Goal: Task Accomplishment & Management: Manage account settings

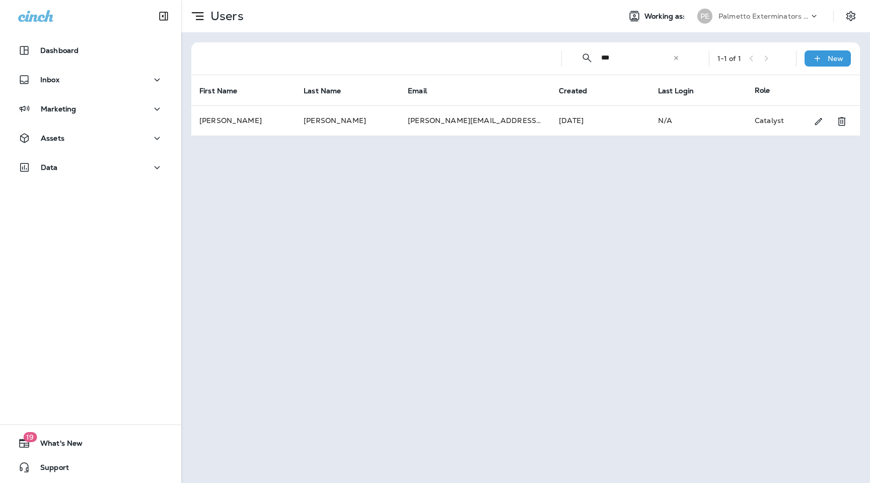
click at [793, 15] on p "Palmetto Exterminators LLC" at bounding box center [764, 16] width 91 height 8
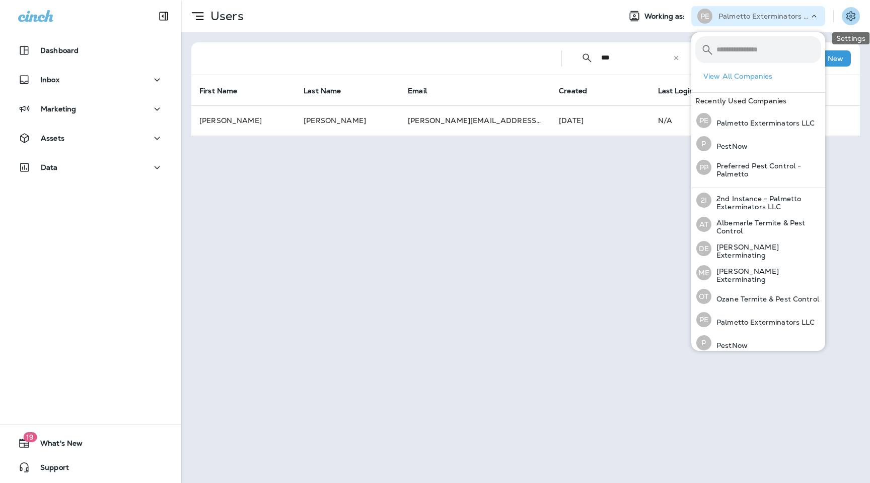
click at [856, 23] on button "Settings" at bounding box center [851, 16] width 18 height 18
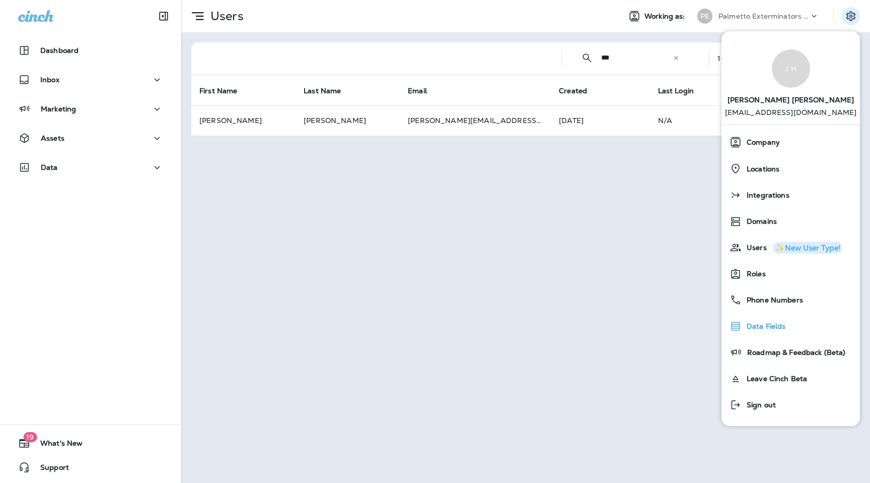
click at [769, 324] on span "Data Fields" at bounding box center [764, 326] width 44 height 9
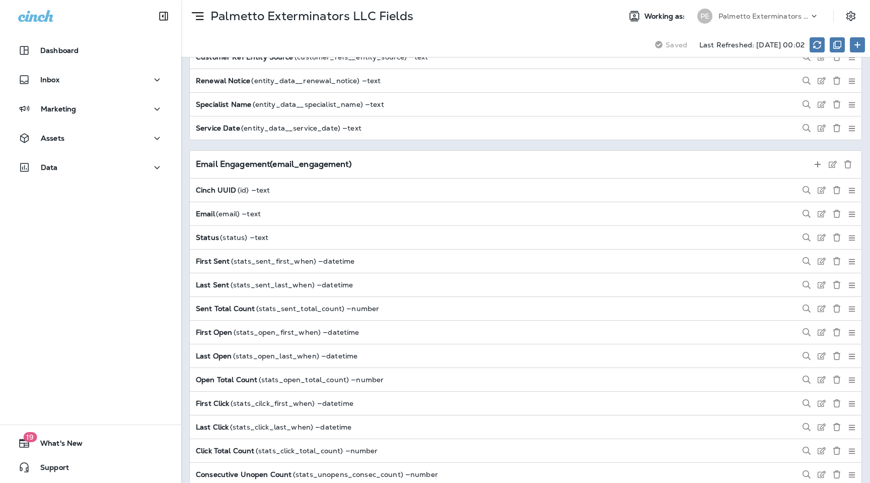
scroll to position [1255, 0]
click at [817, 165] on icon at bounding box center [818, 165] width 8 height 8
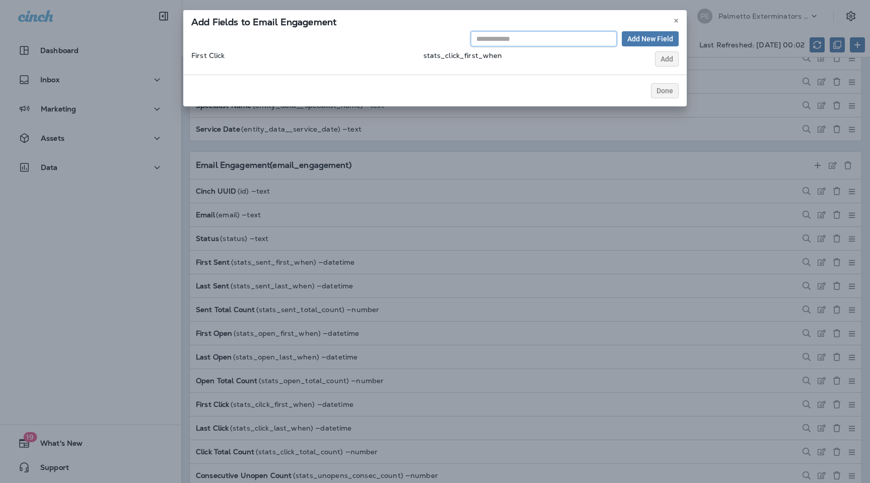
click at [553, 38] on input "text" at bounding box center [544, 38] width 146 height 15
click at [678, 21] on icon at bounding box center [677, 21] width 6 height 6
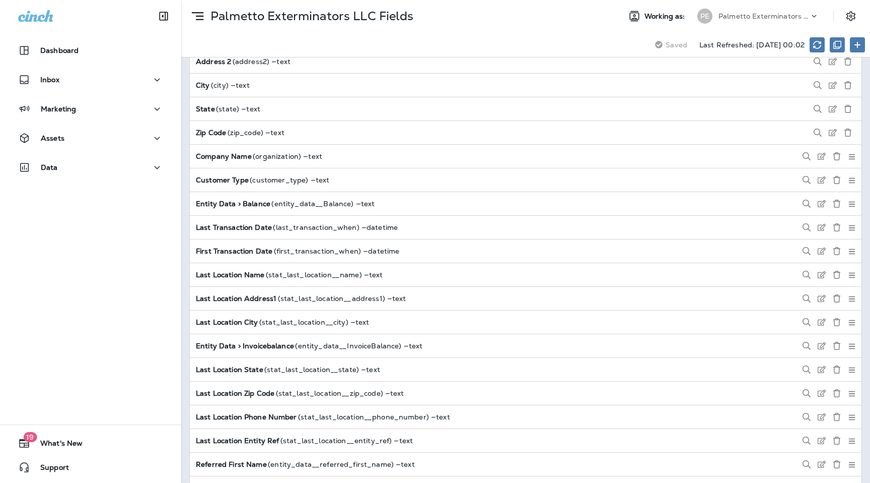
scroll to position [0, 0]
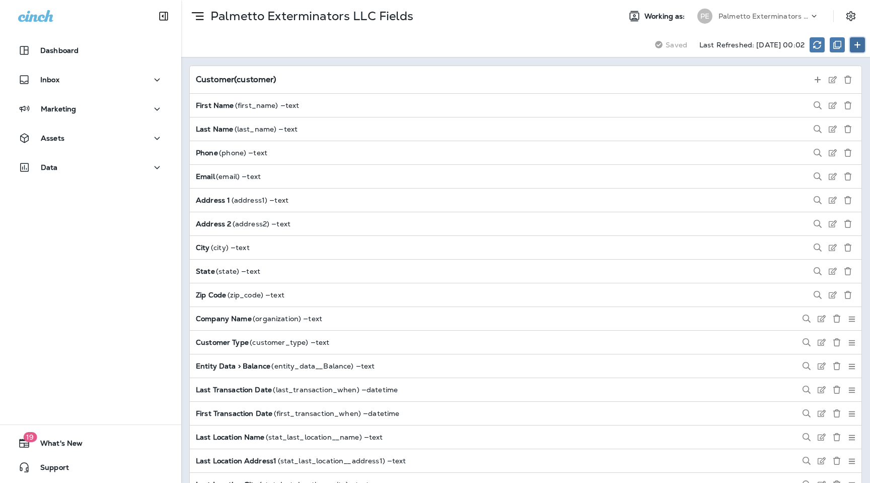
click at [863, 39] on button at bounding box center [857, 44] width 15 height 15
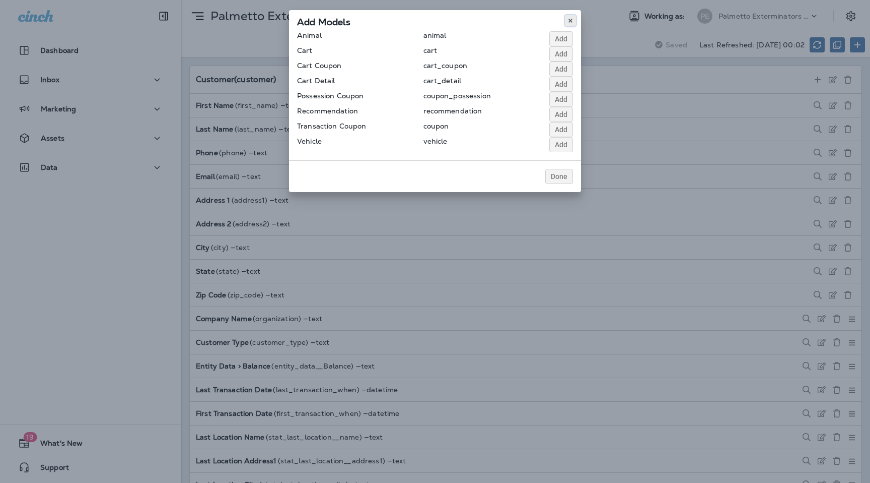
click at [573, 21] on icon at bounding box center [571, 21] width 6 height 6
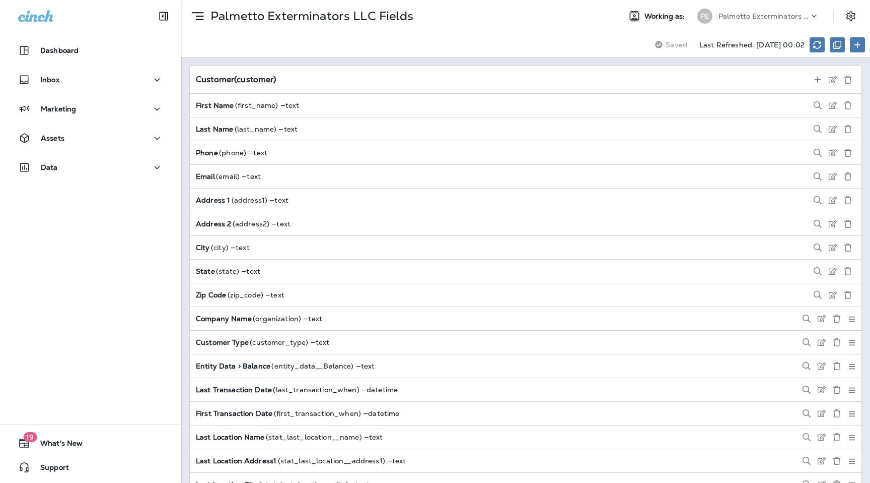
click at [812, 13] on icon at bounding box center [815, 16] width 10 height 10
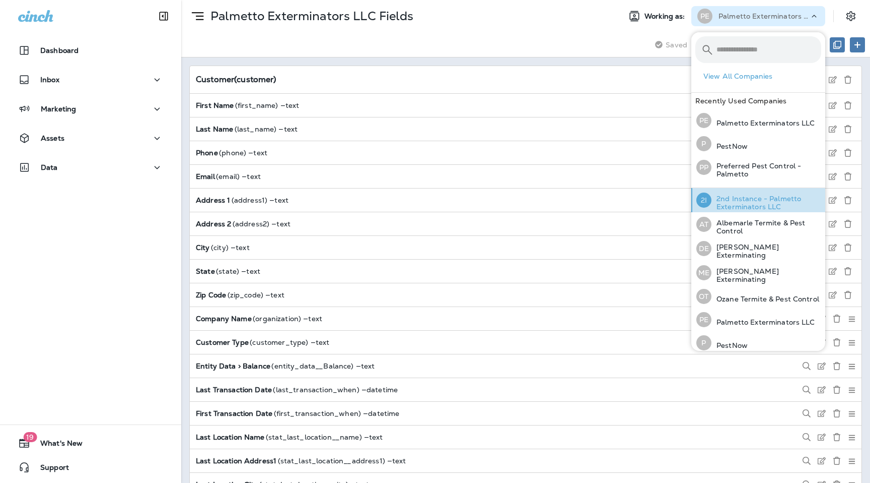
click at [732, 203] on p "2nd Instance - Palmetto Exterminators LLC" at bounding box center [767, 202] width 110 height 16
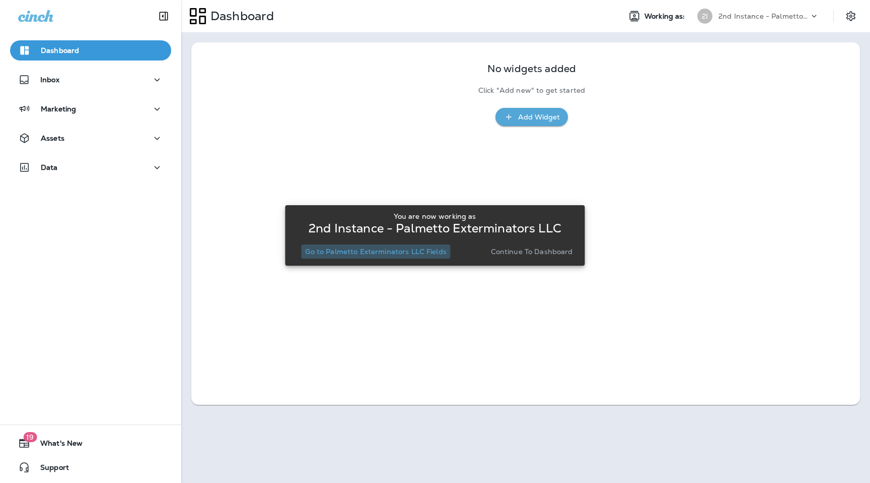
click at [421, 251] on p "Go to Palmetto Exterminators LLC Fields" at bounding box center [375, 251] width 141 height 8
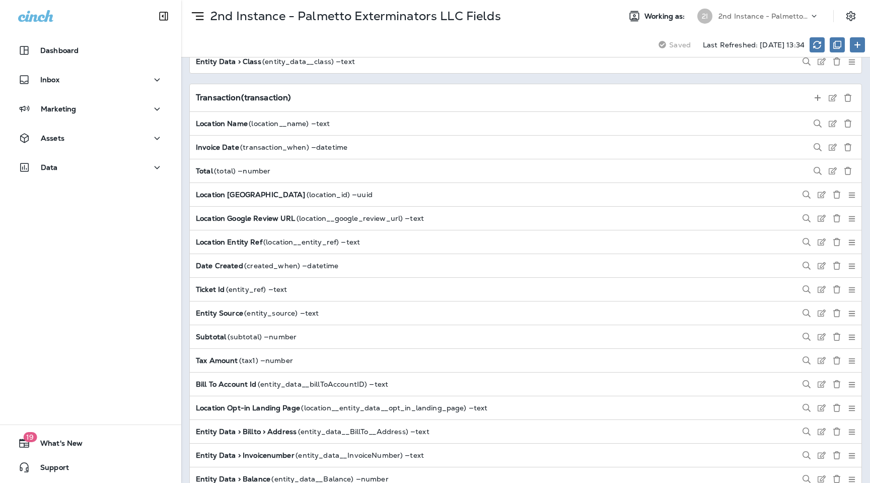
scroll to position [4108, 0]
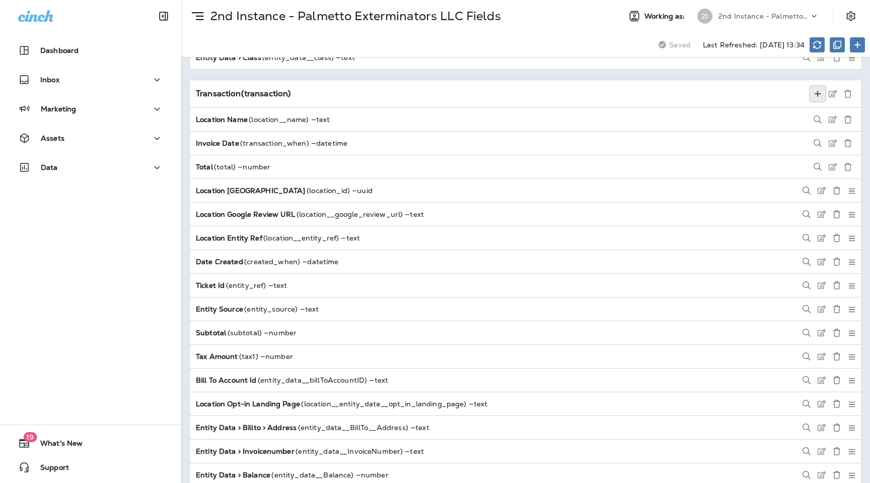
click at [817, 94] on use at bounding box center [818, 94] width 6 height 6
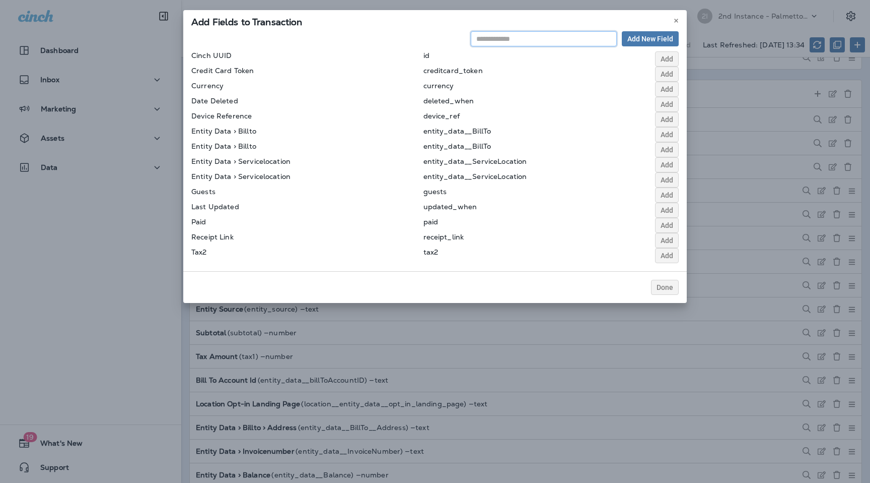
click at [523, 37] on input "text" at bounding box center [544, 38] width 146 height 15
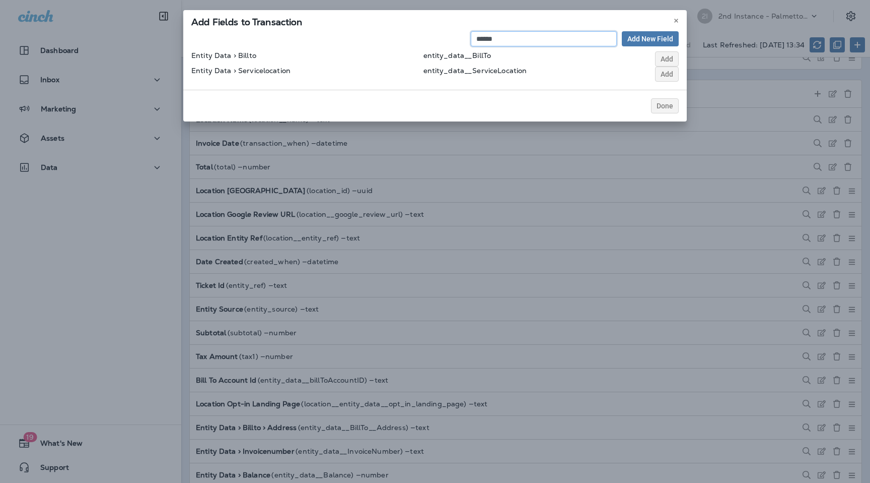
type input "******"
drag, startPoint x: 525, startPoint y: 71, endPoint x: 421, endPoint y: 52, distance: 106.4
click at [421, 52] on div "****** Add New Field Entity Data > Billto entity_data__BillTo Add Entity Data >…" at bounding box center [435, 60] width 504 height 58
click at [457, 76] on div "entity_data__ServiceLocation" at bounding box center [487, 73] width 126 height 15
click at [679, 21] on icon at bounding box center [677, 21] width 6 height 6
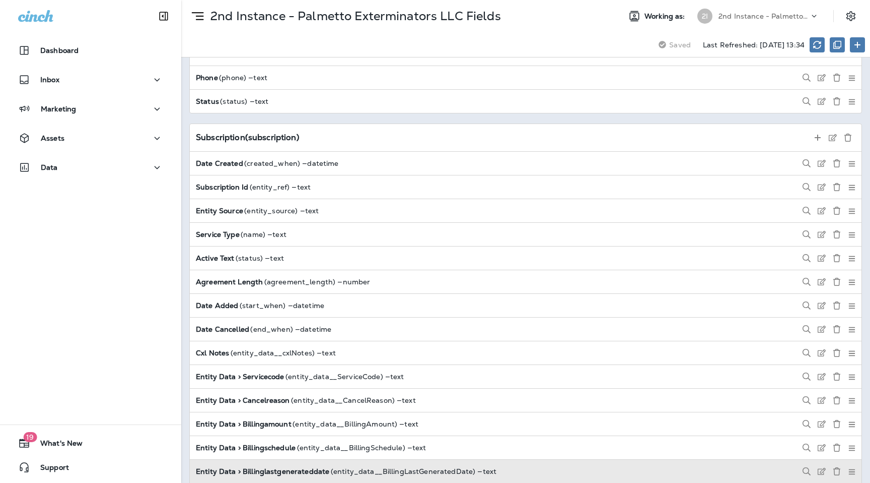
scroll to position [2392, 0]
